Goal: Find contact information: Find contact information

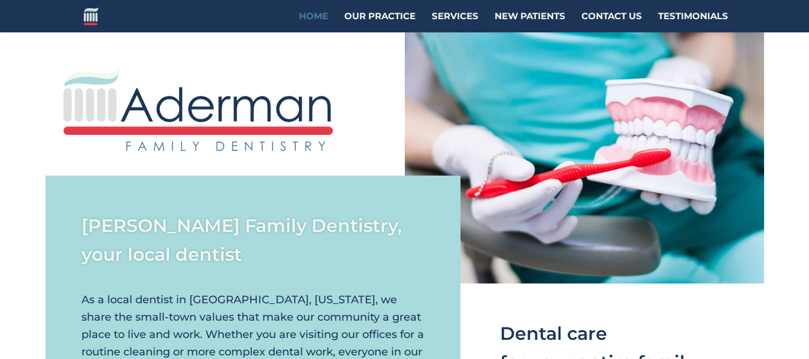
scroll to position [1271, 0]
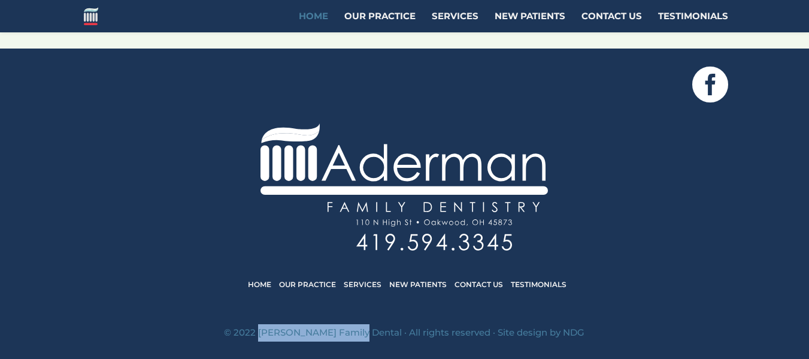
drag, startPoint x: 275, startPoint y: 331, endPoint x: 381, endPoint y: 339, distance: 106.9
click at [381, 339] on p "© 2022 [PERSON_NAME] Family Dental · All rights reserved · Site design by NDG" at bounding box center [404, 332] width 611 height 17
click at [188, 207] on div at bounding box center [404, 186] width 647 height 127
click at [472, 284] on link "Contact Us" at bounding box center [479, 284] width 49 height 9
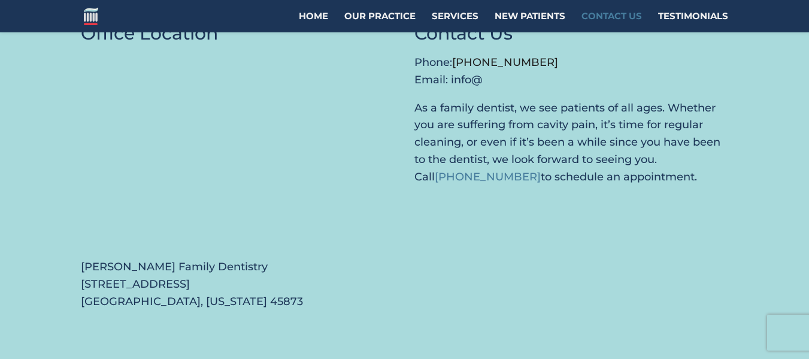
scroll to position [980, 0]
drag, startPoint x: 78, startPoint y: 247, endPoint x: 108, endPoint y: 249, distance: 30.0
click at [108, 249] on div "Office Location Aderman Family Dentistry 110 North High Street Oakwood, Ohio 45…" at bounding box center [404, 169] width 809 height 388
click at [156, 258] on p "Aderman Family Dentistry 110 North High Street Oakwood, Ohio 45873" at bounding box center [238, 284] width 314 height 52
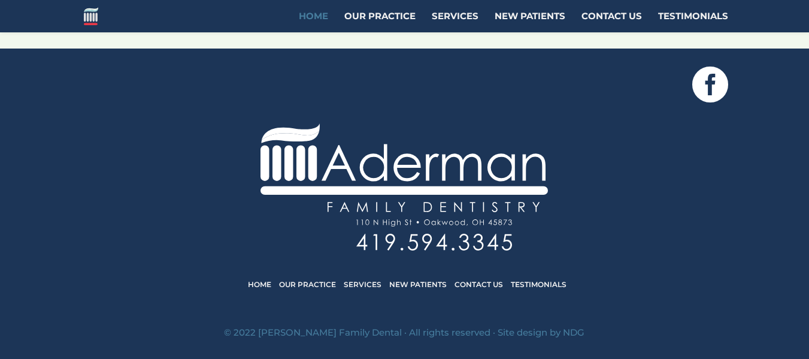
scroll to position [1270, 0]
